Goal: Task Accomplishment & Management: Use online tool/utility

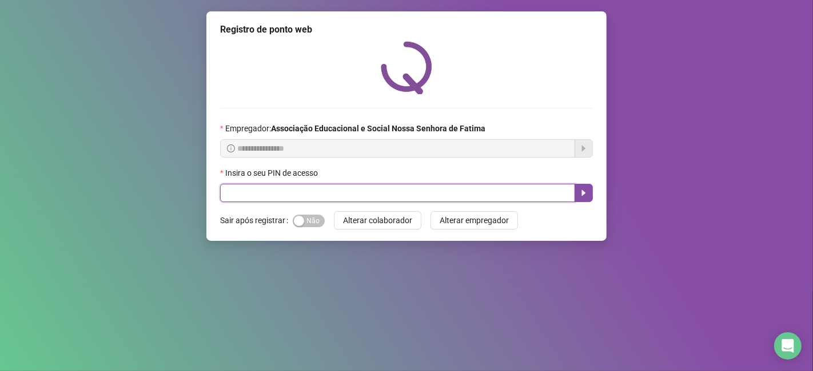
click at [315, 198] on input "text" at bounding box center [397, 193] width 355 height 18
type input "*****"
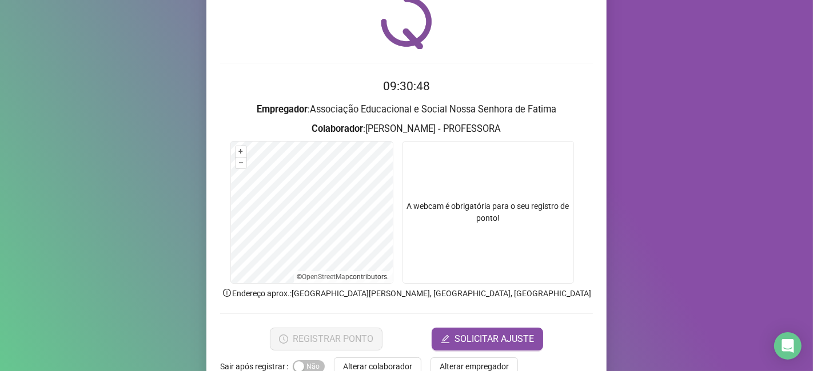
scroll to position [74, 0]
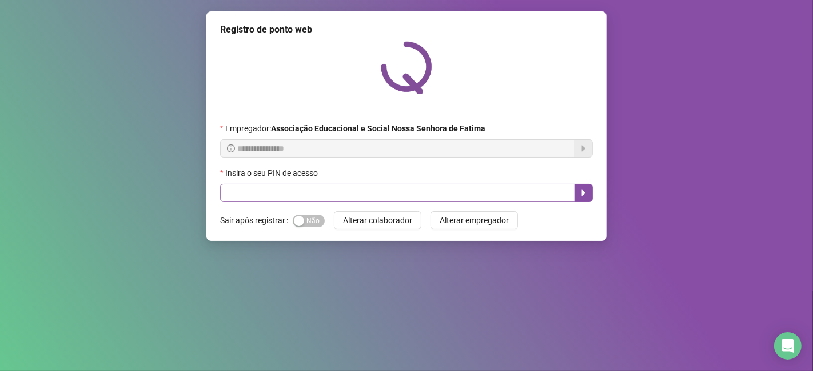
drag, startPoint x: 325, startPoint y: 182, endPoint x: 325, endPoint y: 195, distance: 13.1
click at [325, 195] on div "Insira o seu PIN de acesso" at bounding box center [406, 184] width 373 height 35
click at [325, 197] on input "text" at bounding box center [397, 193] width 355 height 18
type input "*****"
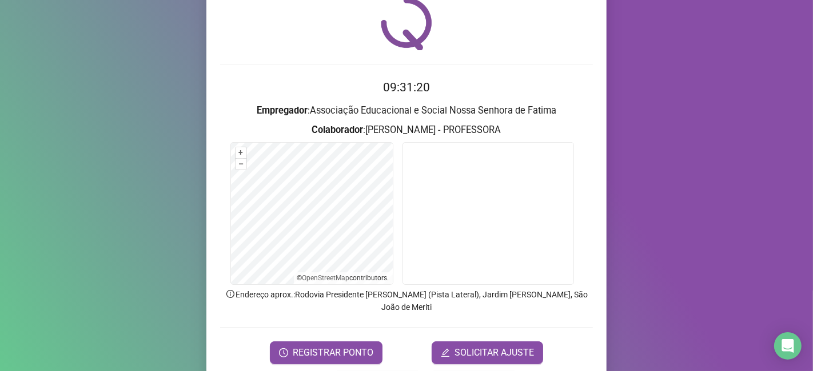
scroll to position [63, 0]
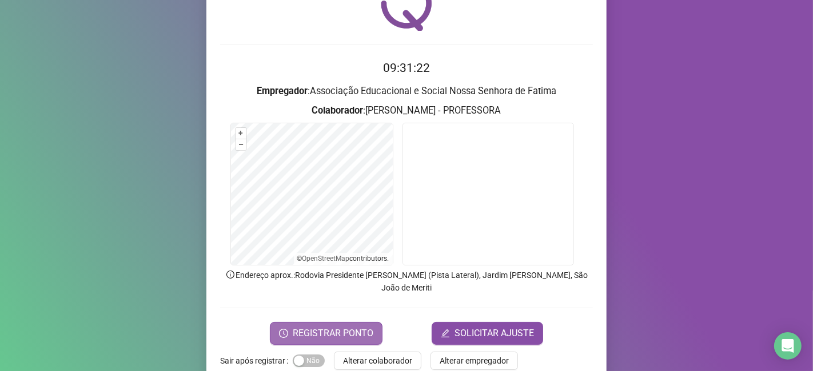
click at [343, 327] on span "REGISTRAR PONTO" at bounding box center [333, 334] width 81 height 14
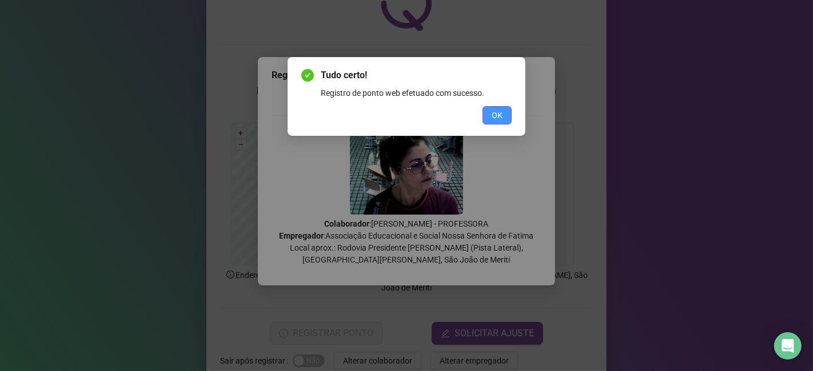
click at [497, 111] on span "OK" at bounding box center [496, 115] width 11 height 13
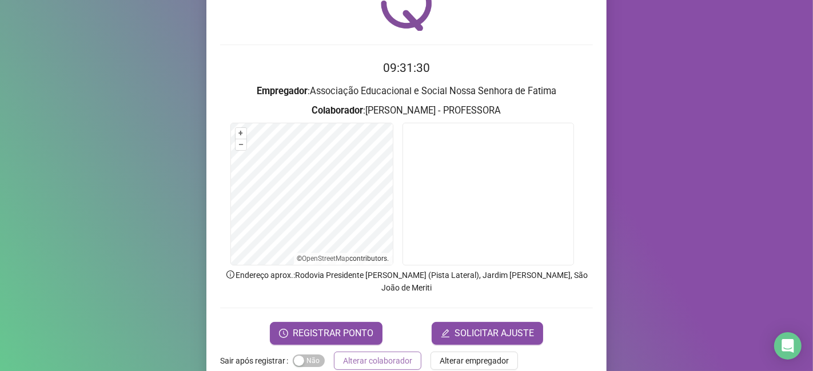
click at [343, 355] on span "Alterar colaborador" at bounding box center [377, 361] width 69 height 13
